Goal: Understand process/instructions: Learn how to perform a task or action

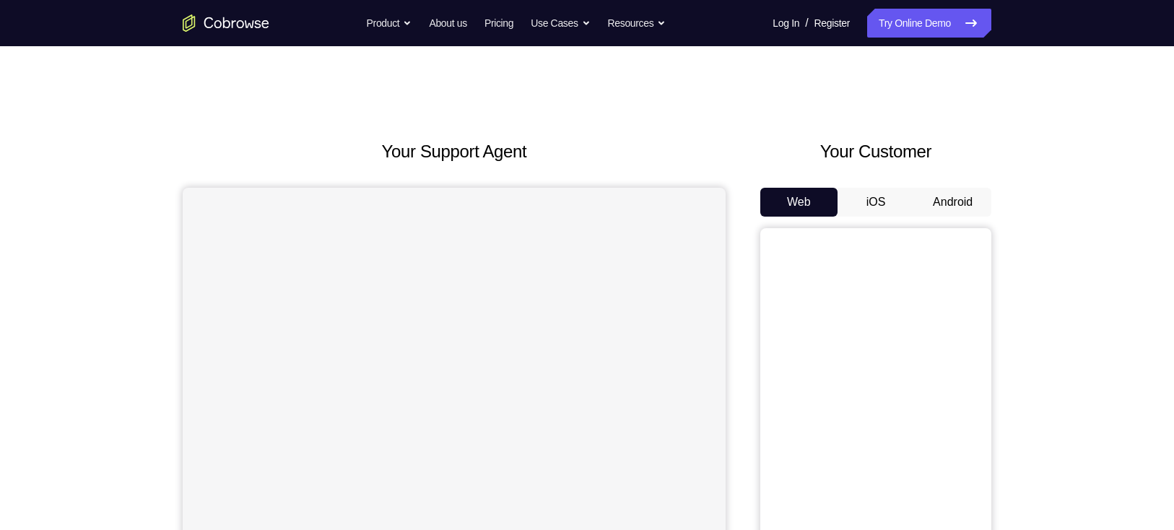
drag, startPoint x: 0, startPoint y: 0, endPoint x: 744, endPoint y: 75, distance: 747.7
click at [744, 75] on div "Your Support Agent Your Customer Web iOS Android Next Steps We’d be happy to gi…" at bounding box center [587, 522] width 924 height 953
click at [871, 205] on button "Android" at bounding box center [952, 202] width 77 height 29
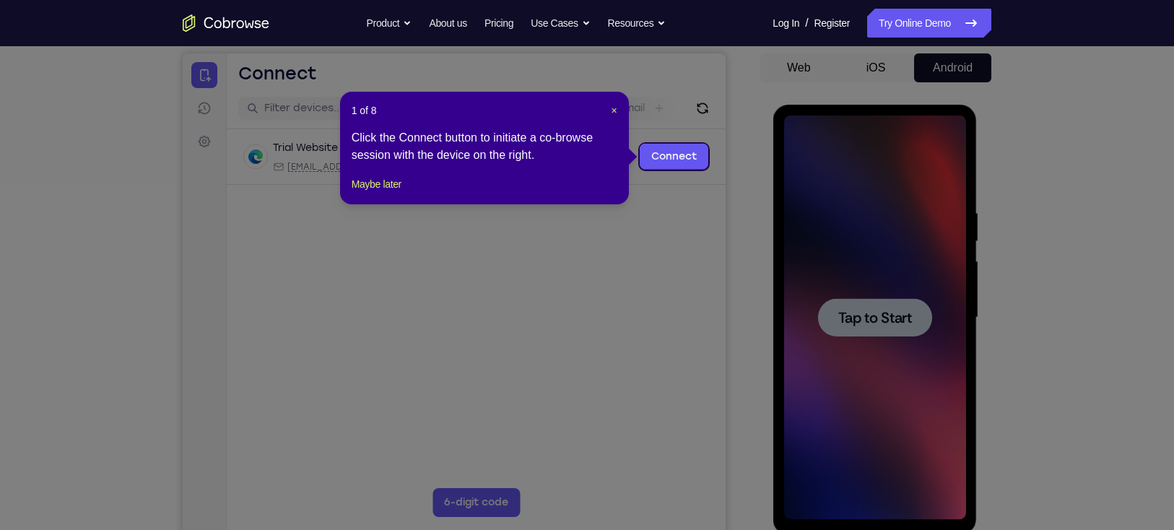
click at [856, 306] on icon at bounding box center [594, 265] width 1189 height 530
click at [617, 107] on span "×" at bounding box center [614, 111] width 6 height 12
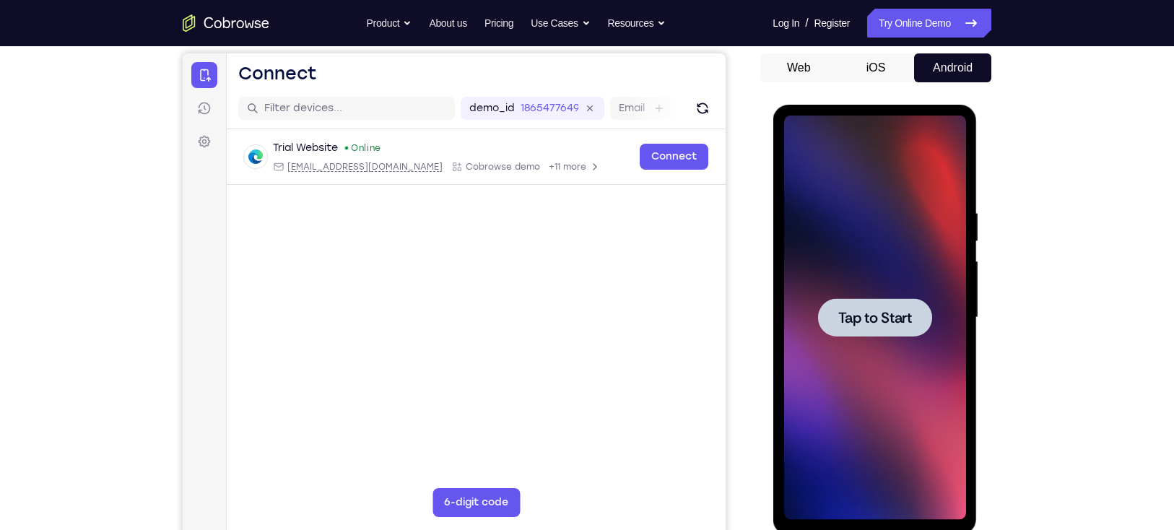
click at [871, 300] on div at bounding box center [875, 317] width 114 height 38
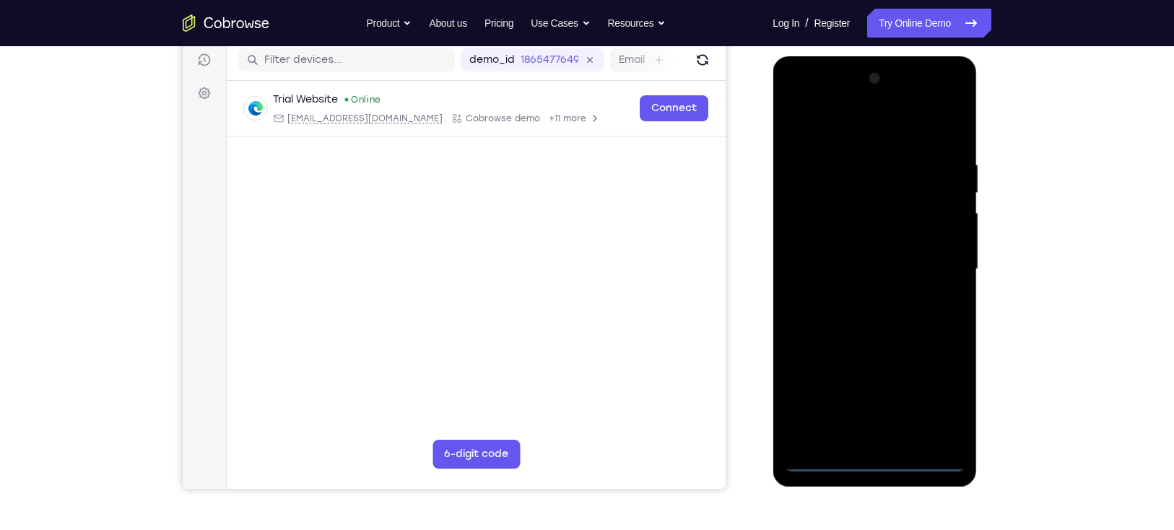
scroll to position [168, 0]
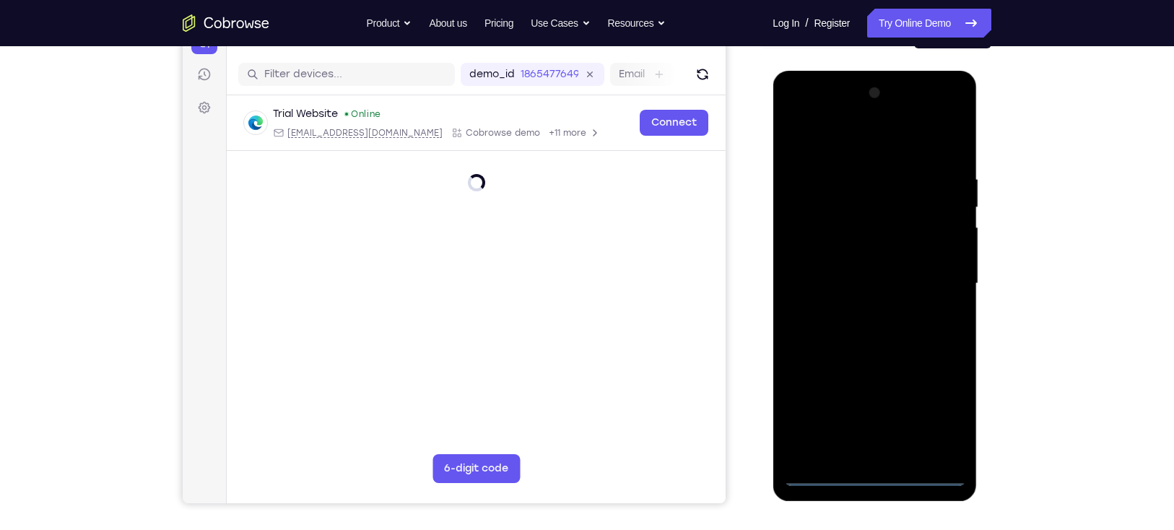
click at [870, 386] on div at bounding box center [875, 284] width 182 height 404
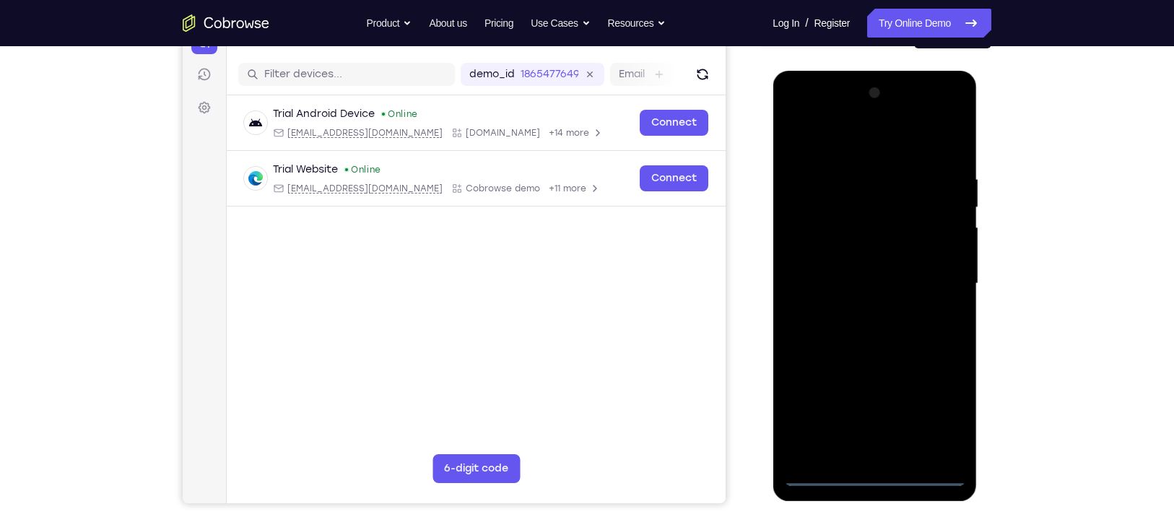
click at [871, 386] on div at bounding box center [875, 284] width 182 height 404
click at [832, 137] on div at bounding box center [875, 284] width 182 height 404
click at [871, 276] on div at bounding box center [875, 284] width 182 height 404
click at [856, 306] on div at bounding box center [875, 284] width 182 height 404
click at [871, 355] on div at bounding box center [875, 284] width 182 height 404
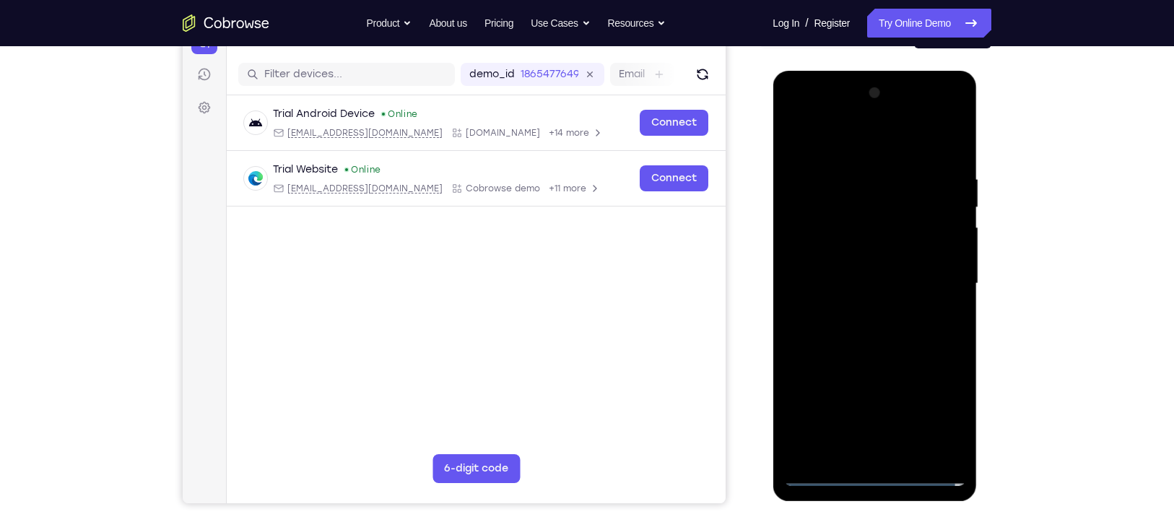
click at [840, 207] on div at bounding box center [875, 284] width 182 height 404
click at [844, 241] on div at bounding box center [875, 284] width 182 height 404
click at [871, 223] on div at bounding box center [875, 284] width 182 height 404
click at [871, 259] on div at bounding box center [875, 284] width 182 height 404
click at [871, 326] on div at bounding box center [875, 284] width 182 height 404
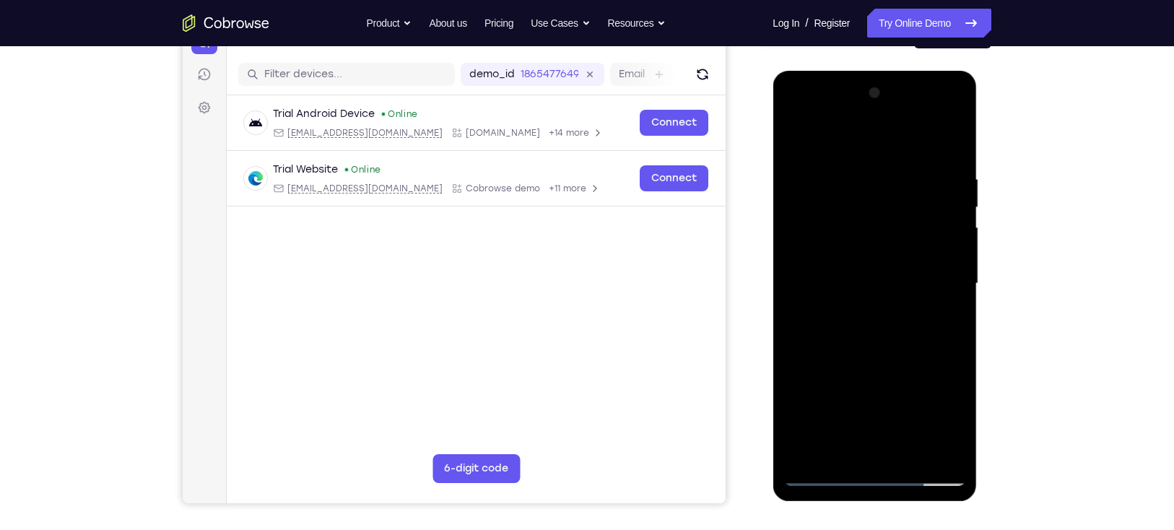
click at [871, 116] on div at bounding box center [875, 284] width 182 height 404
click at [796, 116] on div at bounding box center [875, 284] width 182 height 404
click at [805, 237] on div at bounding box center [875, 284] width 182 height 404
click at [852, 310] on div at bounding box center [875, 284] width 182 height 404
click at [871, 352] on div at bounding box center [875, 284] width 182 height 404
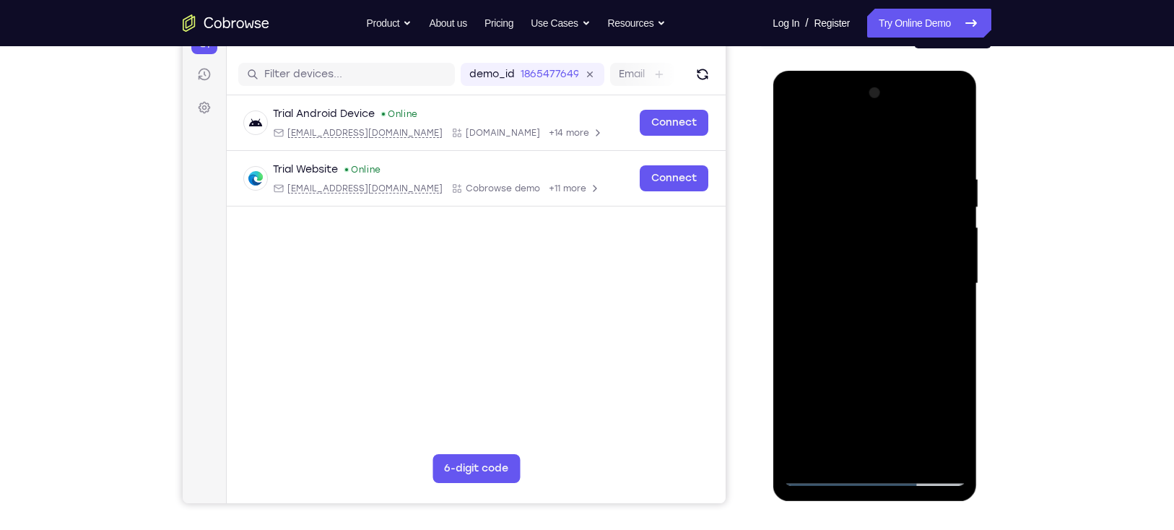
click at [854, 215] on div at bounding box center [875, 284] width 182 height 404
click at [854, 242] on div at bounding box center [875, 284] width 182 height 404
click at [835, 217] on div at bounding box center [875, 284] width 182 height 404
click at [859, 277] on div at bounding box center [875, 284] width 182 height 404
click at [871, 256] on div at bounding box center [875, 284] width 182 height 404
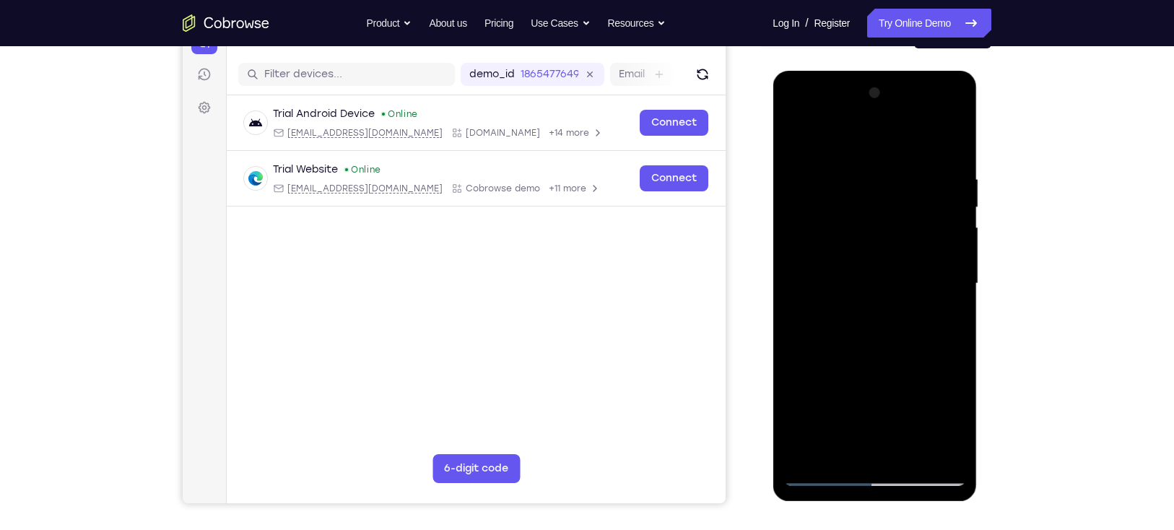
click at [871, 155] on div at bounding box center [875, 284] width 182 height 404
click at [871, 386] on div at bounding box center [875, 284] width 182 height 404
click at [871, 381] on div "Your Support Agent Your Customer Web iOS Android Next Steps We’d be happy to gi…" at bounding box center [587, 354] width 924 height 953
click at [871, 386] on div at bounding box center [875, 284] width 182 height 404
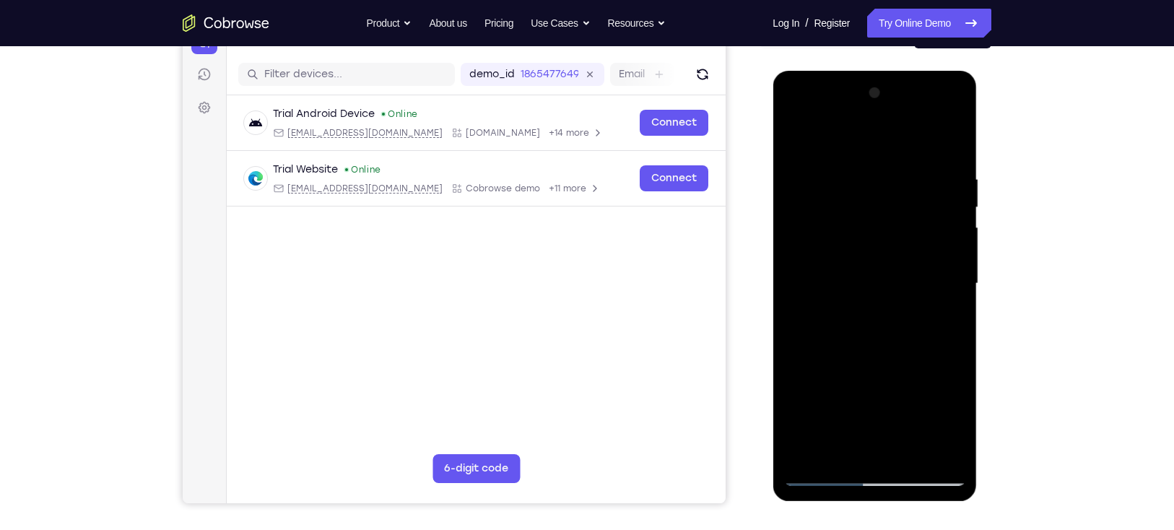
click at [871, 386] on div at bounding box center [875, 284] width 182 height 404
click at [871, 357] on div at bounding box center [875, 284] width 182 height 404
click at [871, 267] on div at bounding box center [875, 284] width 182 height 404
click at [871, 319] on div at bounding box center [875, 284] width 182 height 404
click at [871, 181] on div at bounding box center [875, 284] width 182 height 404
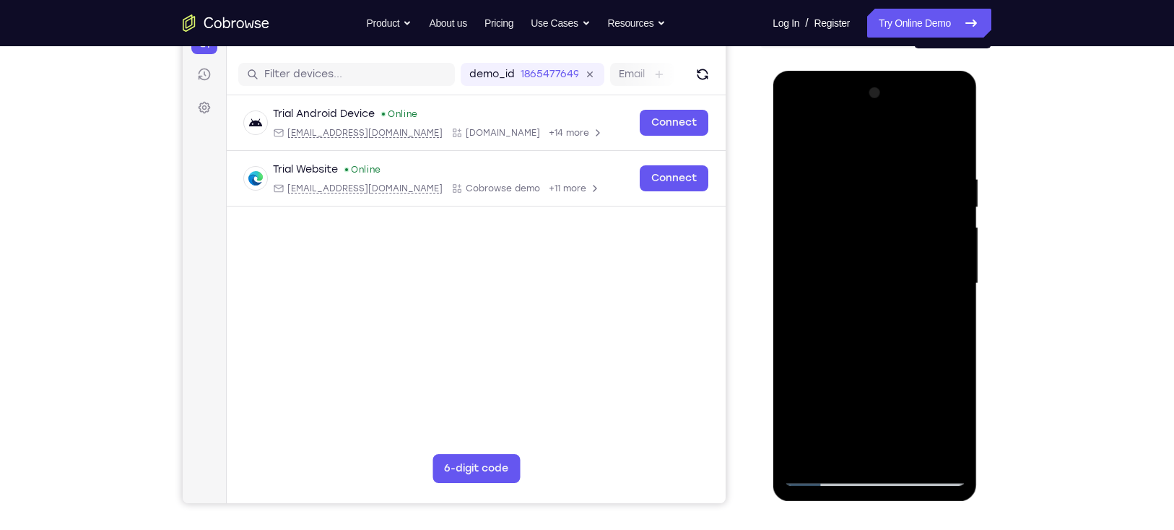
click at [871, 287] on div at bounding box center [875, 284] width 182 height 404
click at [871, 321] on div at bounding box center [875, 284] width 182 height 404
drag, startPoint x: 807, startPoint y: 225, endPoint x: 836, endPoint y: 158, distance: 73.1
click at [836, 158] on div at bounding box center [875, 284] width 182 height 404
click at [871, 318] on div at bounding box center [875, 284] width 182 height 404
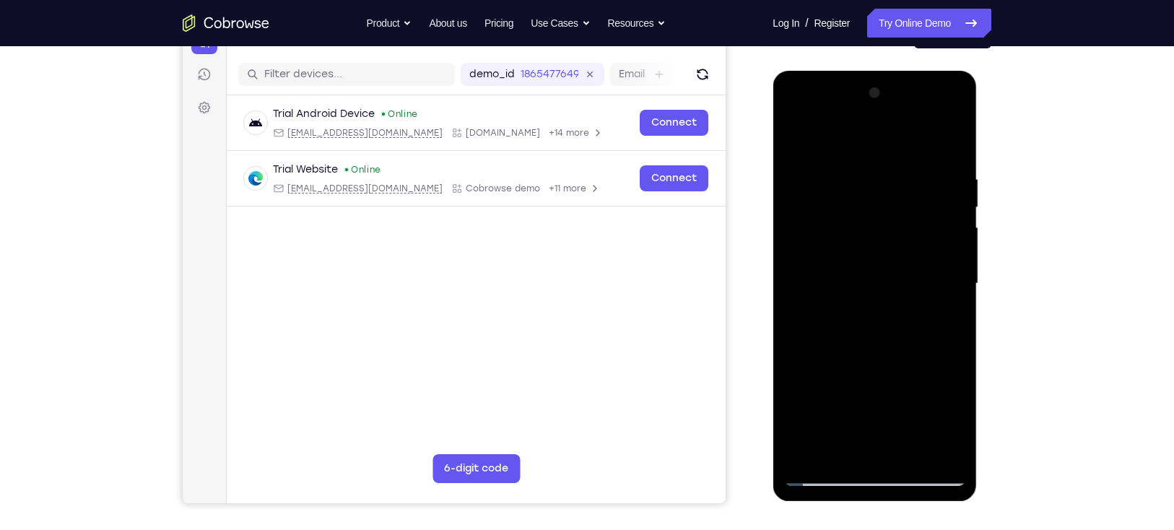
click at [797, 140] on div at bounding box center [875, 284] width 182 height 404
click at [796, 138] on div at bounding box center [875, 284] width 182 height 404
click at [857, 170] on div at bounding box center [875, 284] width 182 height 404
click at [871, 145] on div at bounding box center [875, 284] width 182 height 404
click at [871, 137] on div at bounding box center [875, 284] width 182 height 404
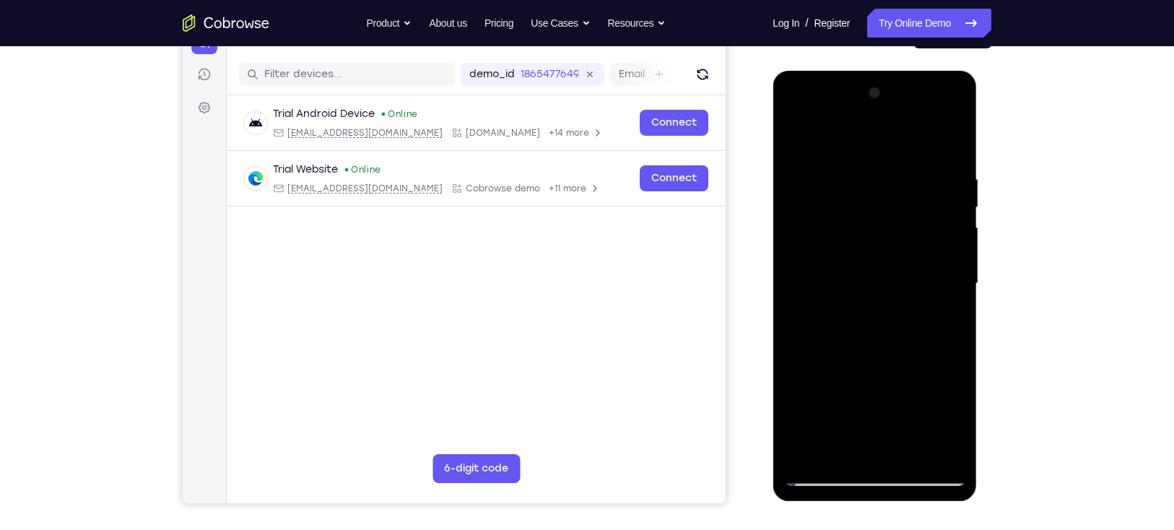
click at [871, 169] on div at bounding box center [875, 284] width 182 height 404
click at [818, 157] on div at bounding box center [875, 284] width 182 height 404
click at [798, 272] on div at bounding box center [875, 284] width 182 height 404
click at [871, 94] on div at bounding box center [875, 284] width 182 height 404
